Goal: Transaction & Acquisition: Book appointment/travel/reservation

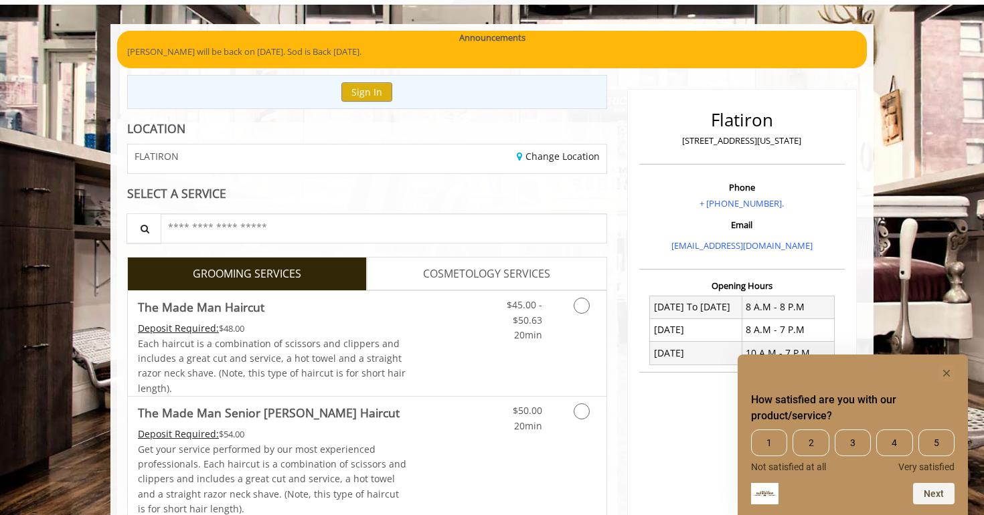
scroll to position [82, 0]
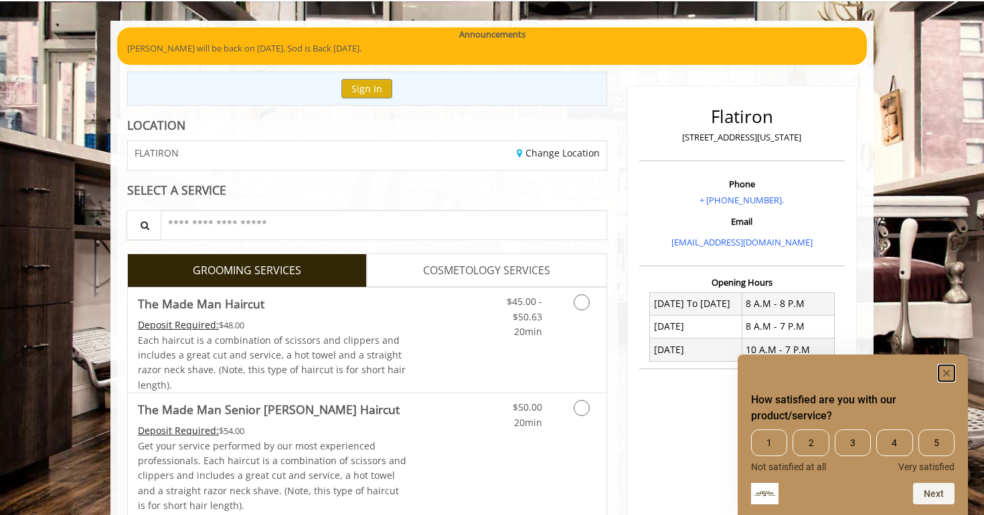
click at [944, 369] on rect "Hide survey" at bounding box center [946, 373] width 16 height 16
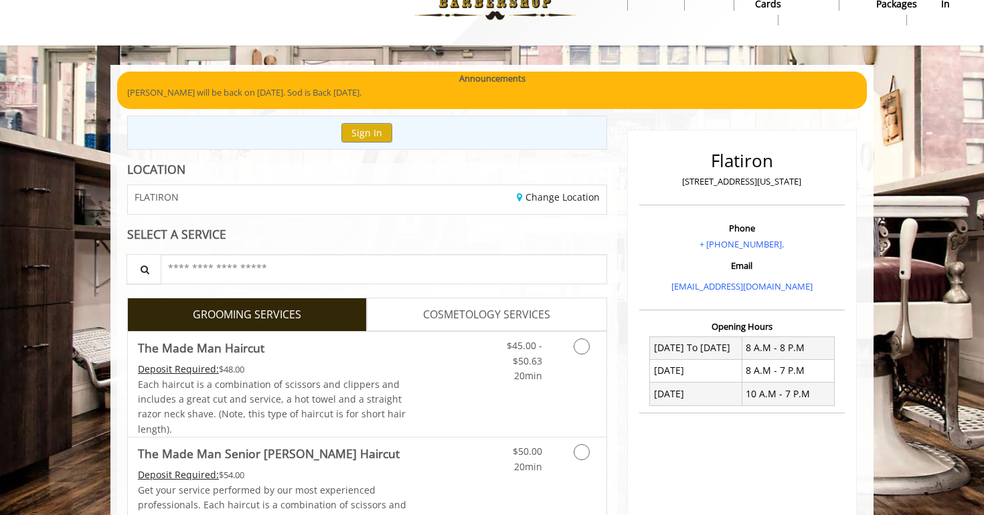
scroll to position [43, 0]
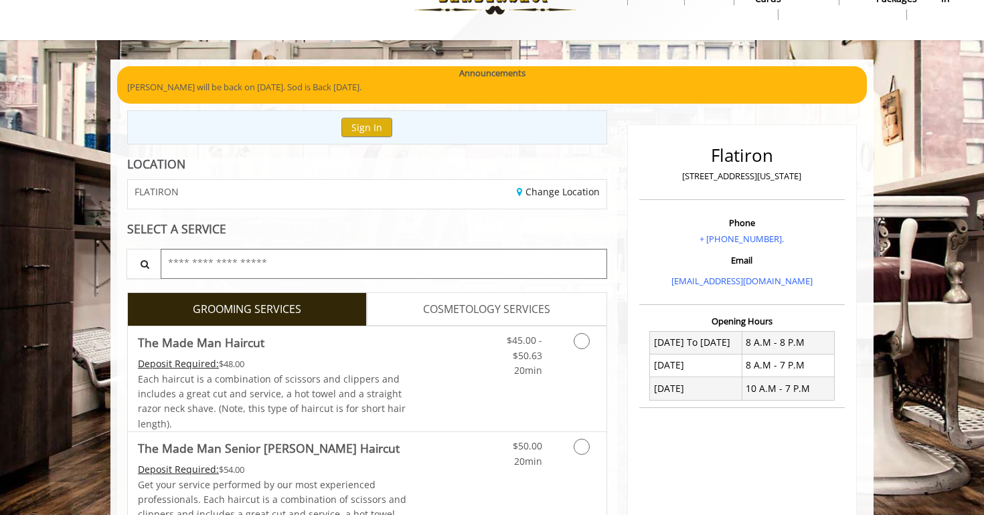
click at [240, 268] on input "text" at bounding box center [384, 264] width 446 height 30
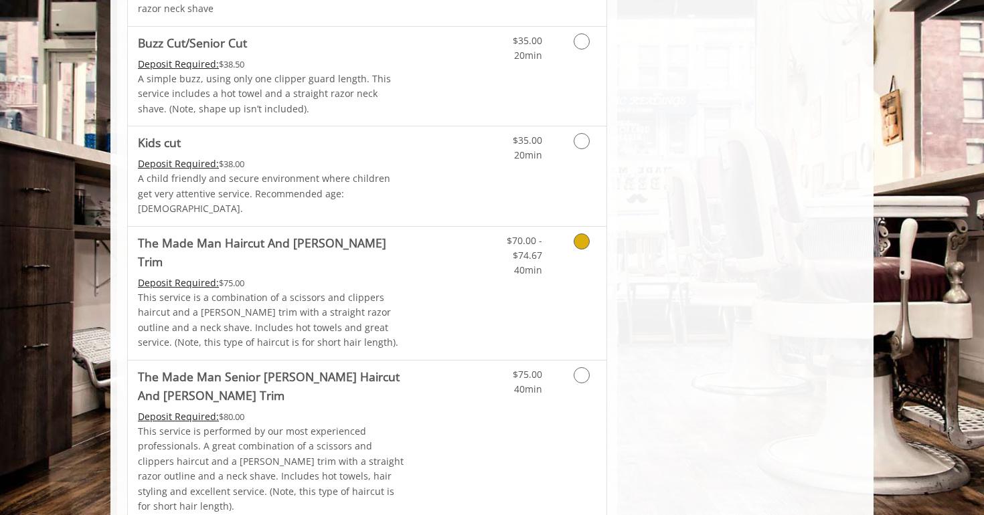
scroll to position [799, 0]
click at [579, 234] on icon "Grooming services" at bounding box center [582, 242] width 16 height 16
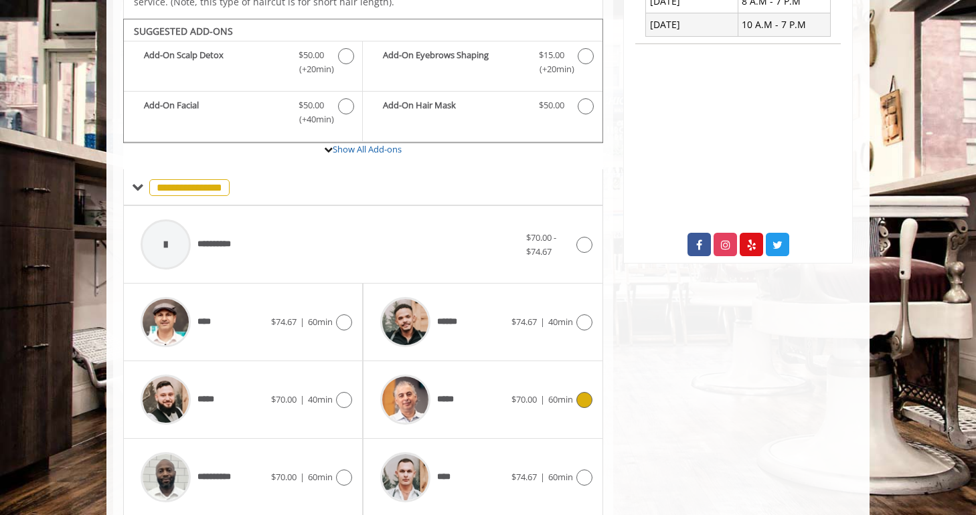
scroll to position [387, 0]
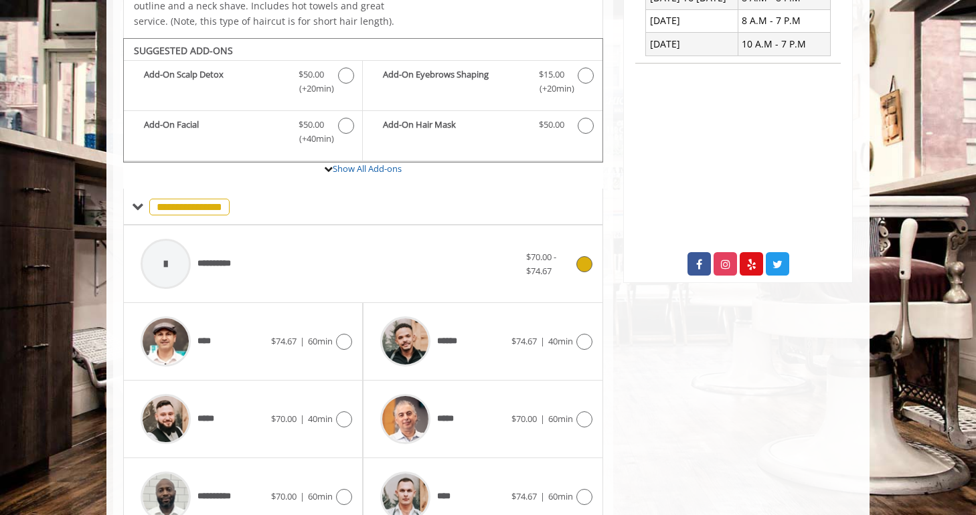
click at [585, 256] on icon at bounding box center [584, 264] width 16 height 16
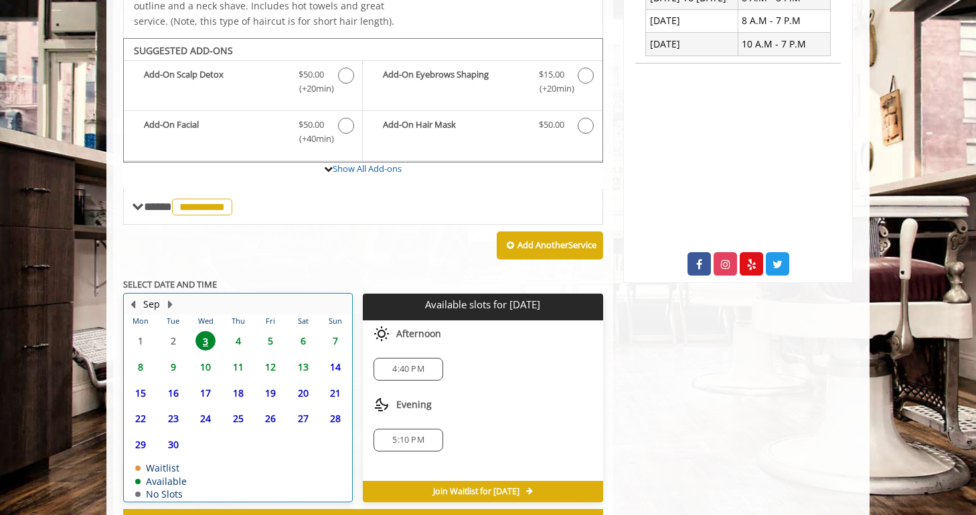
click at [171, 321] on table "Mon Tue Wed Thu Fri Sat Sun 1 2 3 4 5 6 7 8 9 10 11 12 13 14 15 16 17 18 19 20 …" at bounding box center [237, 408] width 227 height 187
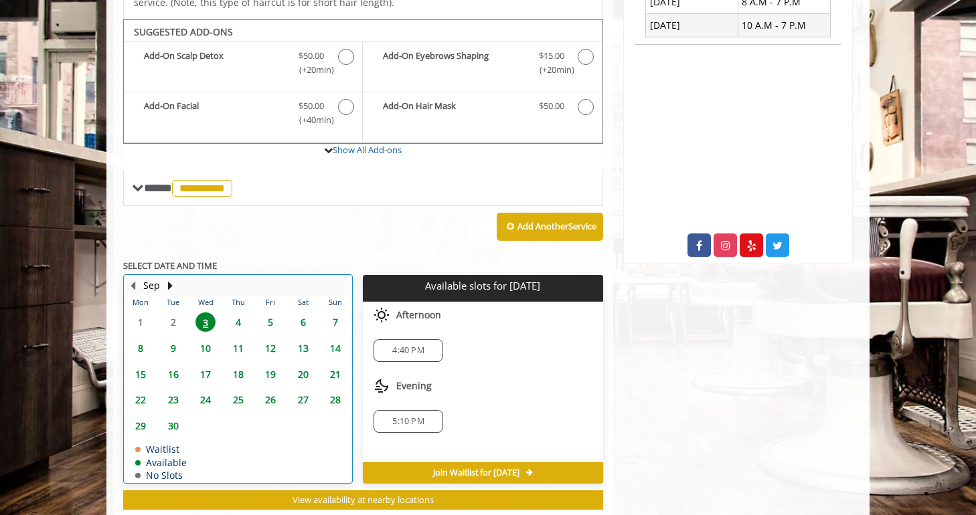
scroll to position [407, 0]
